Goal: Find contact information: Find contact information

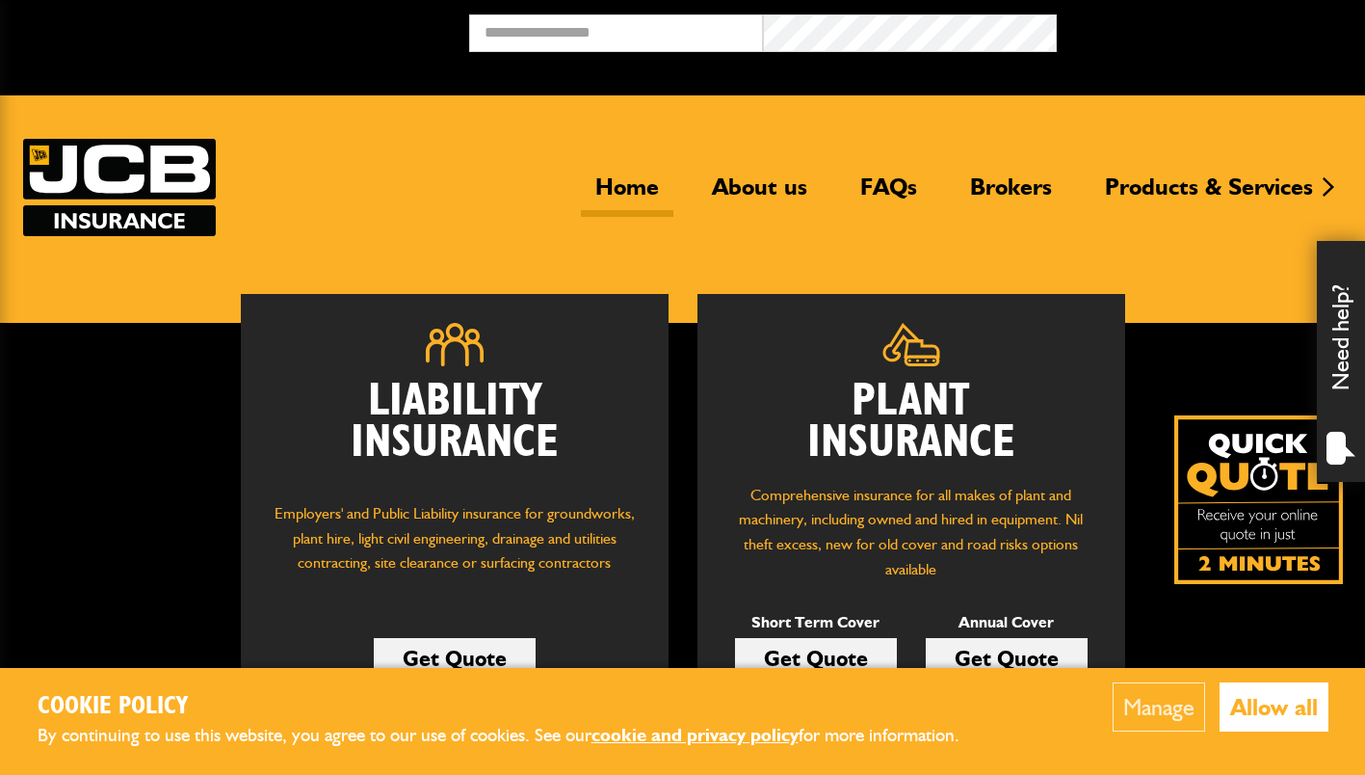
click at [1001, 187] on link "Brokers" at bounding box center [1011, 194] width 111 height 44
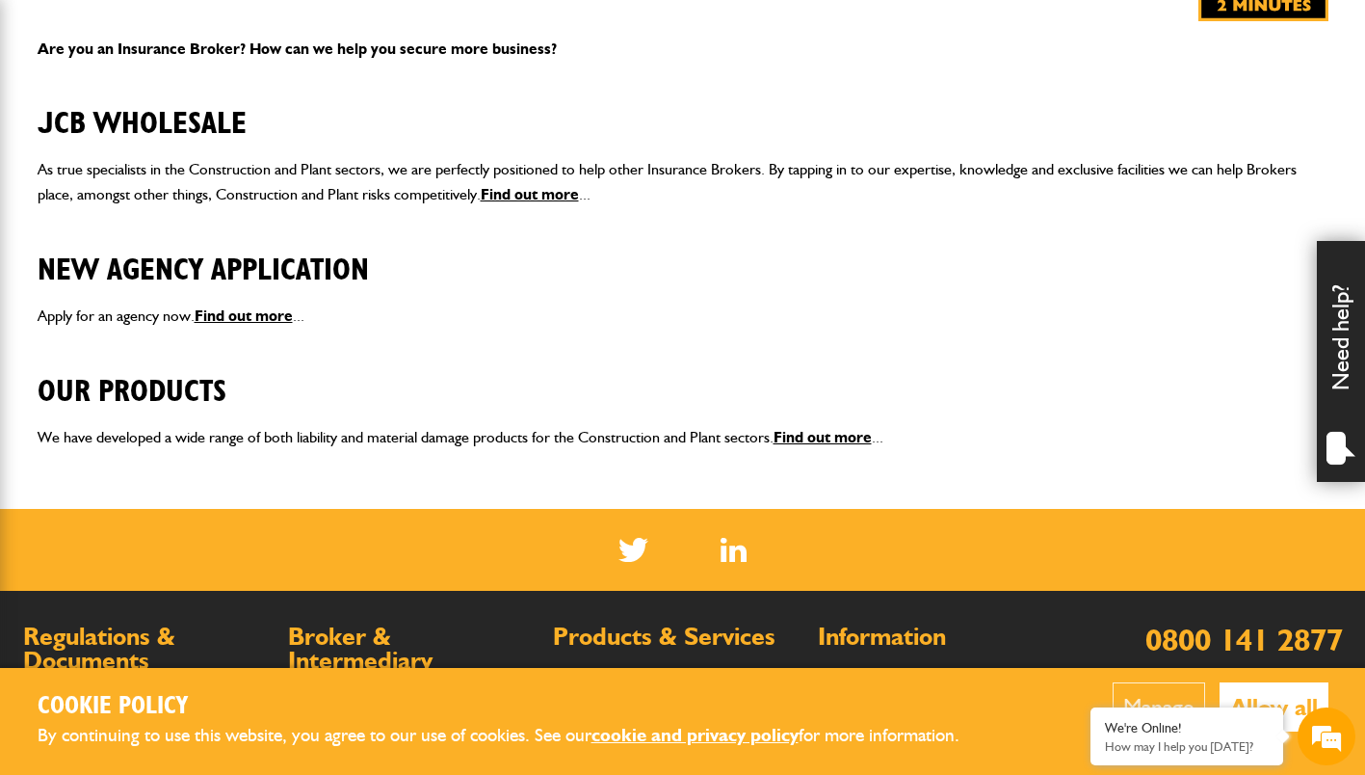
click at [768, 325] on p "Apply for an agency now. Find out more ..." at bounding box center [683, 316] width 1291 height 25
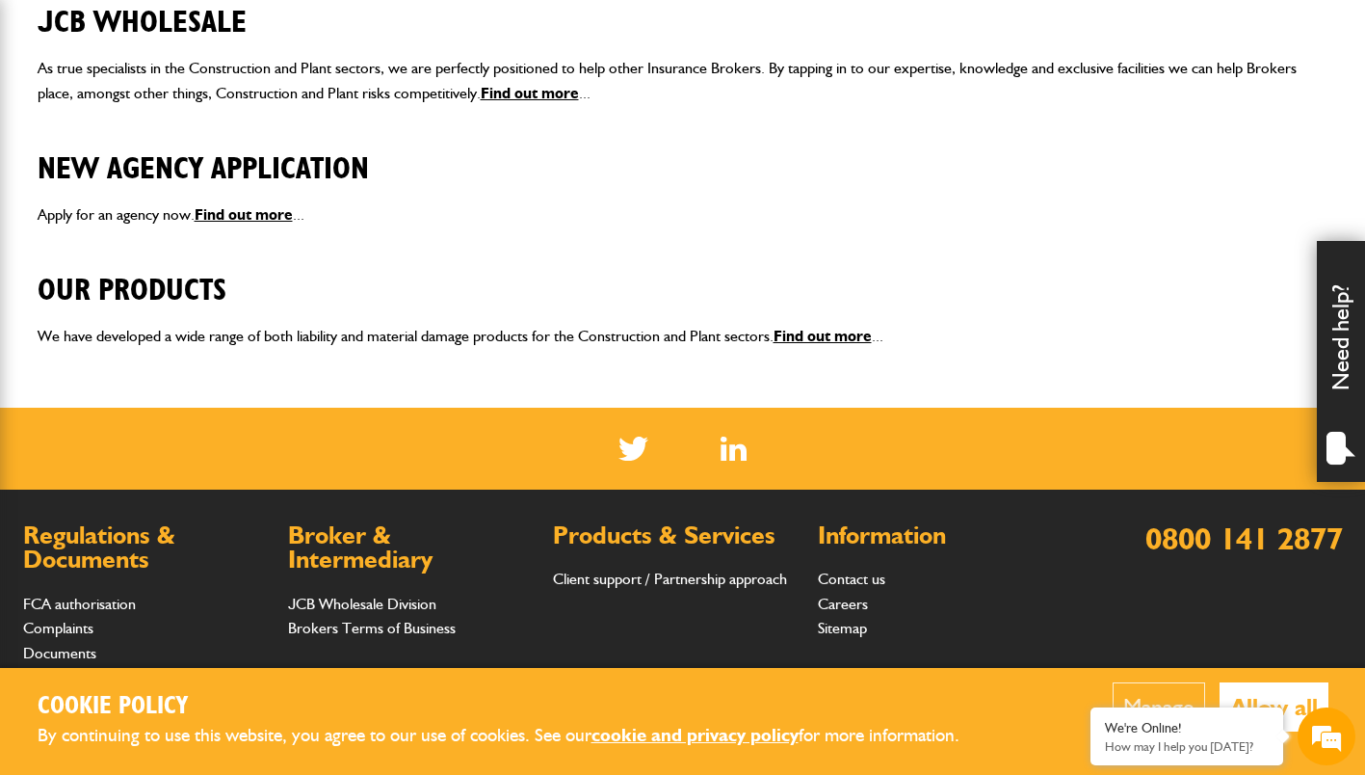
scroll to position [572, 0]
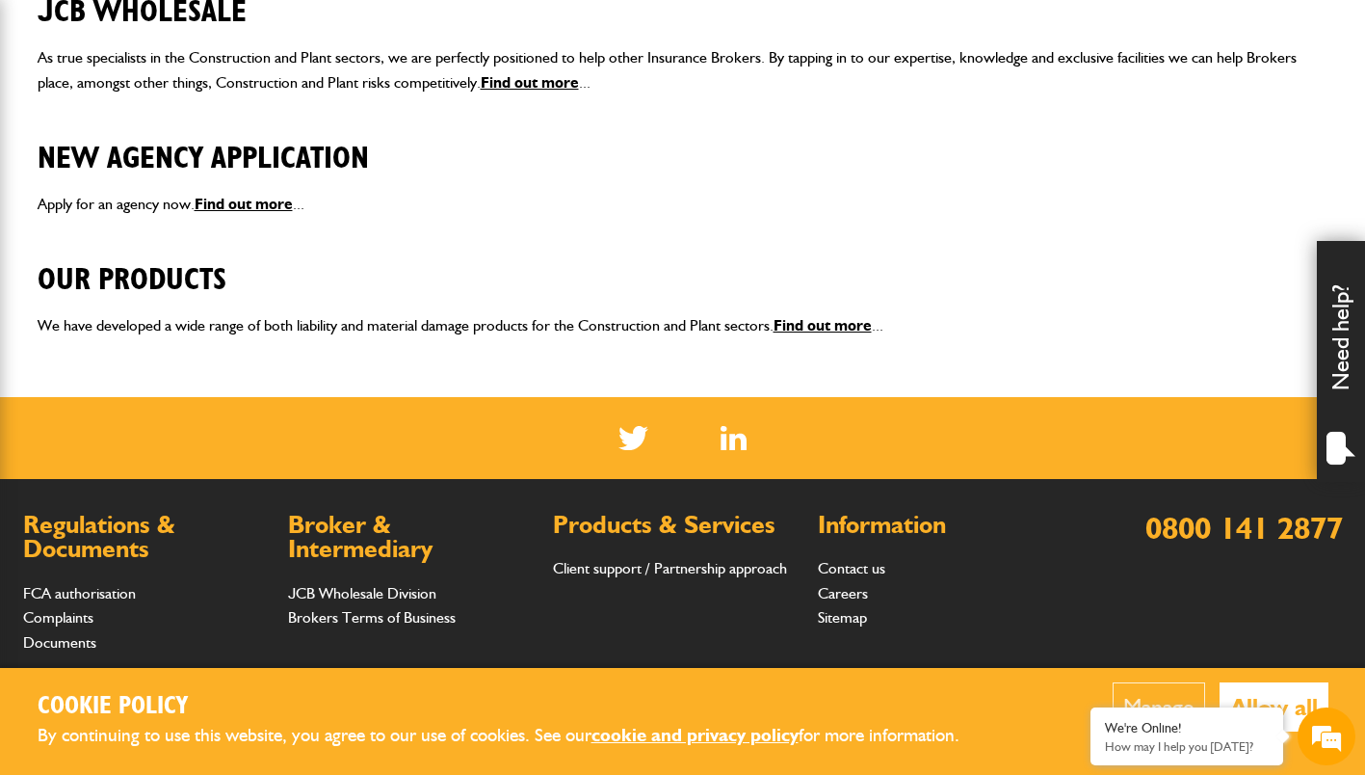
click at [553, 91] on link "Find out more" at bounding box center [530, 82] width 98 height 18
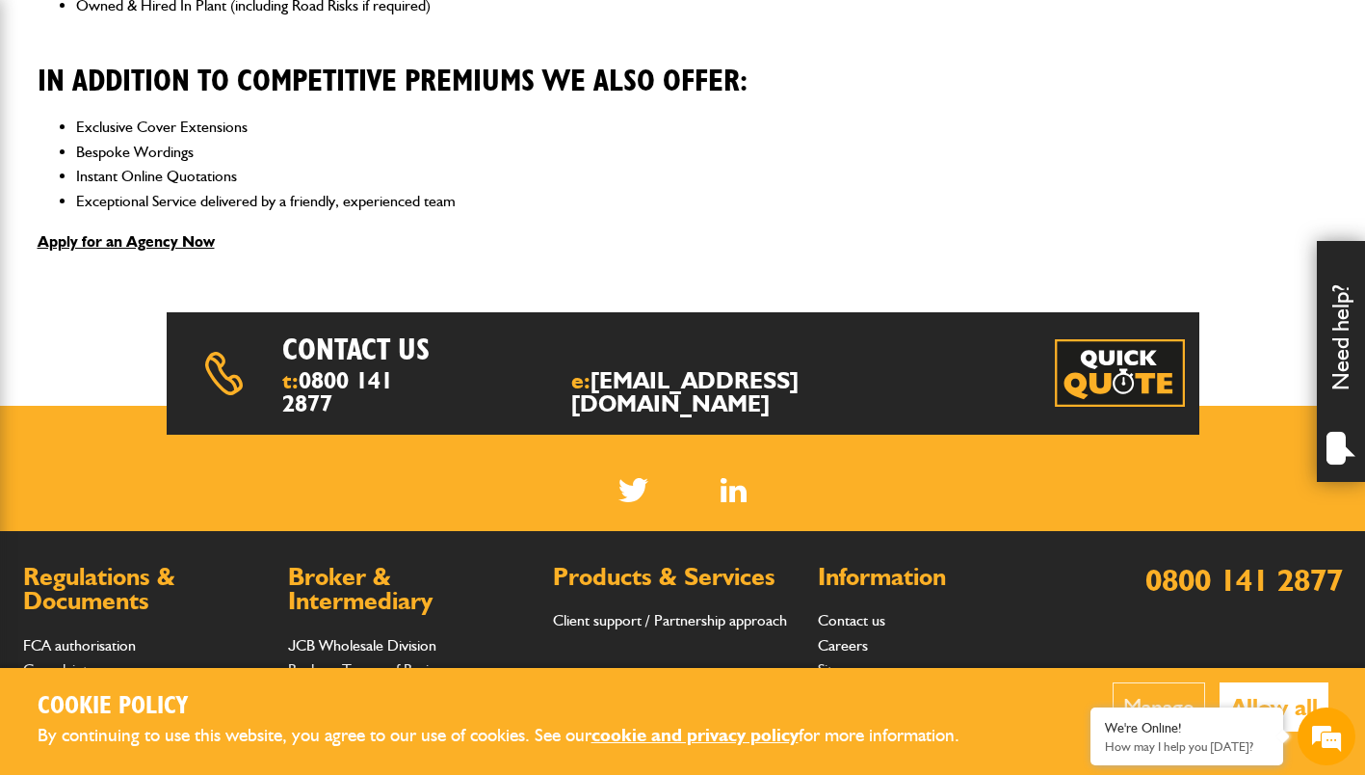
scroll to position [716, 0]
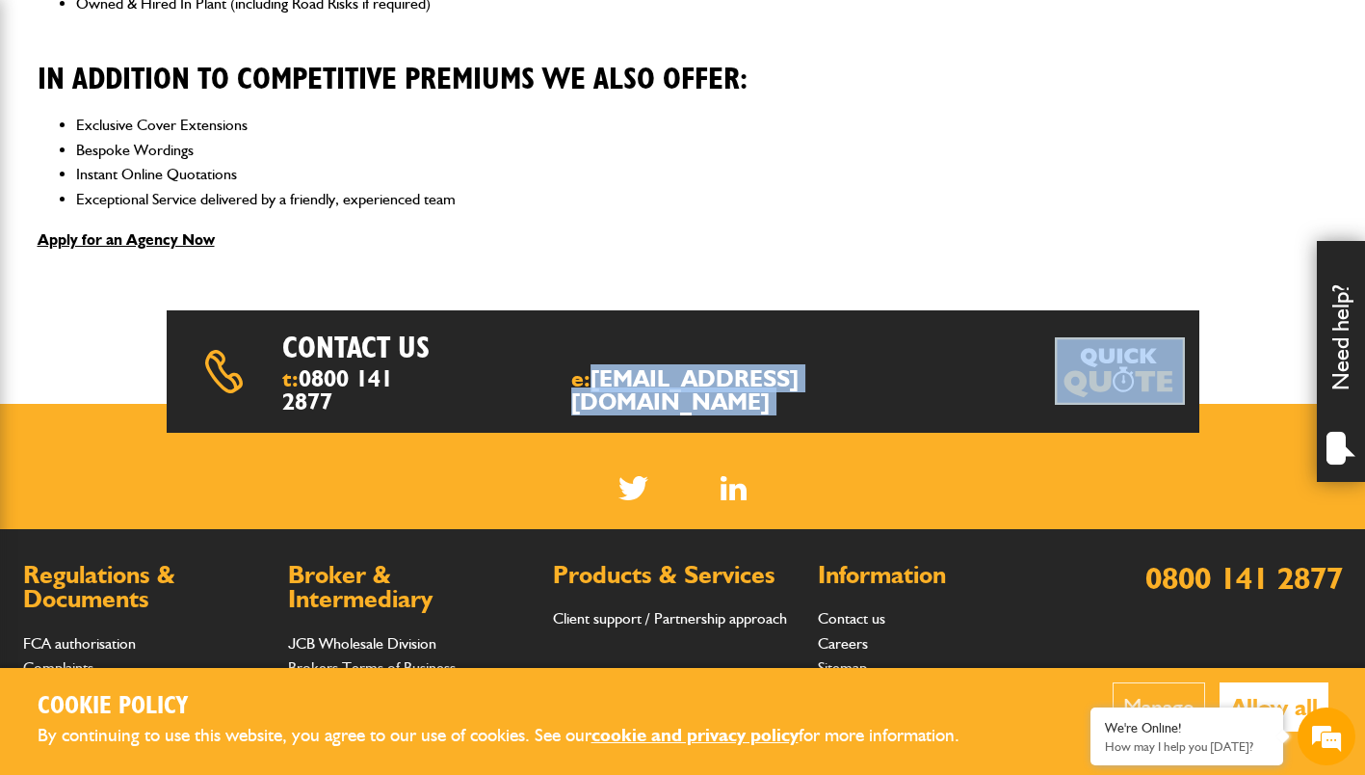
drag, startPoint x: 840, startPoint y: 385, endPoint x: 644, endPoint y: 383, distance: 196.6
click at [644, 383] on div "Contact us t: 0800 141 2877 e: insurance@jcb.com" at bounding box center [683, 370] width 1033 height 121
copy div "insurance@jcb.com"
